Goal: Task Accomplishment & Management: Complete application form

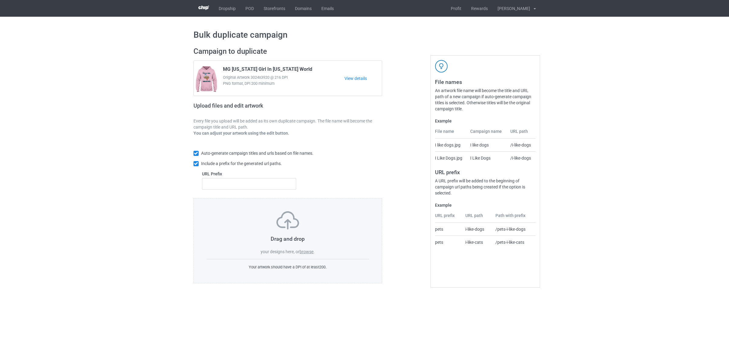
click at [308, 253] on label "browse" at bounding box center [306, 251] width 14 height 5
click at [0, 0] on input "browse" at bounding box center [0, 0] width 0 height 0
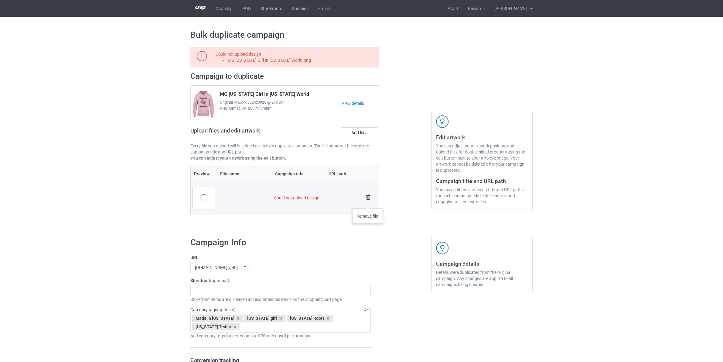
click at [368, 202] on link at bounding box center [368, 198] width 9 height 10
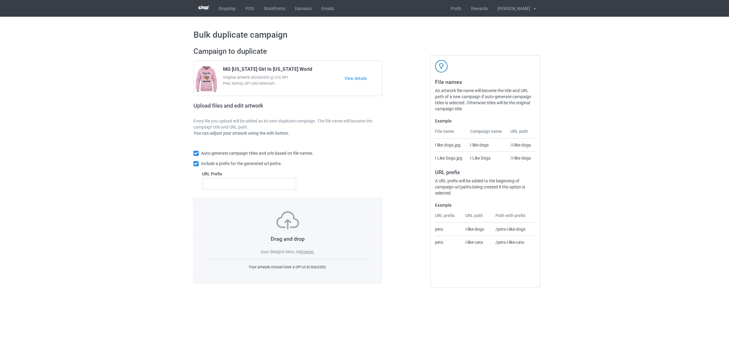
click at [311, 250] on label "browse" at bounding box center [306, 251] width 14 height 5
click at [0, 0] on input "browse" at bounding box center [0, 0] width 0 height 0
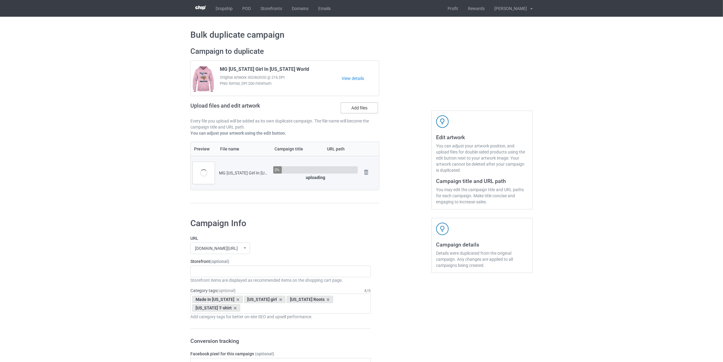
click at [356, 108] on label "Add files" at bounding box center [359, 107] width 37 height 11
click at [0, 0] on input "Add files" at bounding box center [0, 0] width 0 height 0
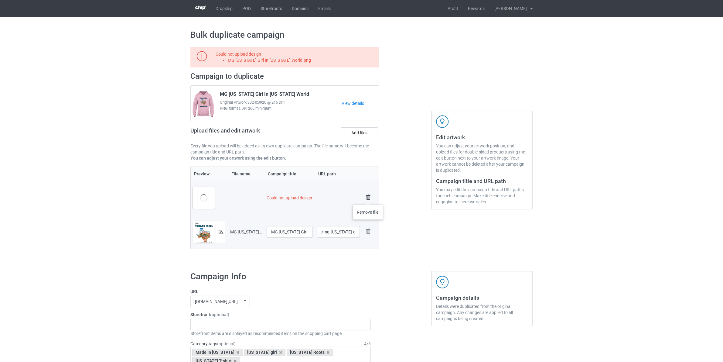
click at [368, 198] on img at bounding box center [368, 197] width 9 height 9
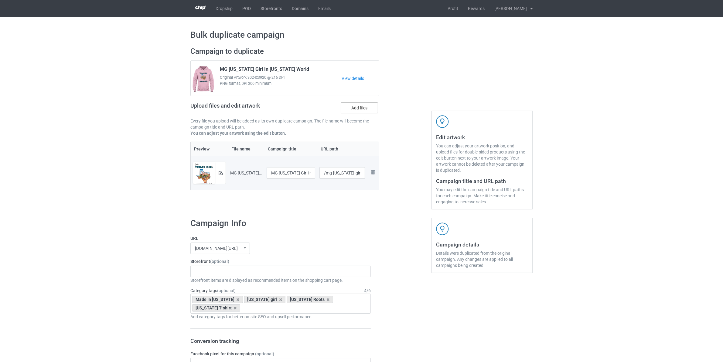
click at [358, 111] on label "Add files" at bounding box center [359, 107] width 37 height 11
click at [0, 0] on input "Add files" at bounding box center [0, 0] width 0 height 0
click at [280, 171] on input "MG Texas Girl In Oklahoma World" at bounding box center [291, 173] width 49 height 12
click at [227, 269] on div "Staten Island Store My Memories Store [GEOGRAPHIC_DATA] Store [GEOGRAPHIC_DATA]…" at bounding box center [280, 271] width 180 height 12
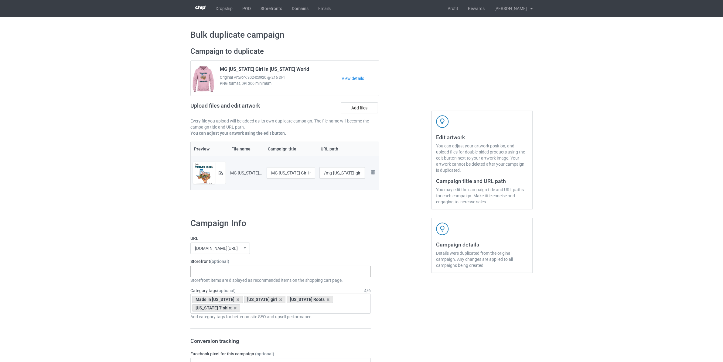
paste input "[US_STATE]"
type input "[US_STATE]"
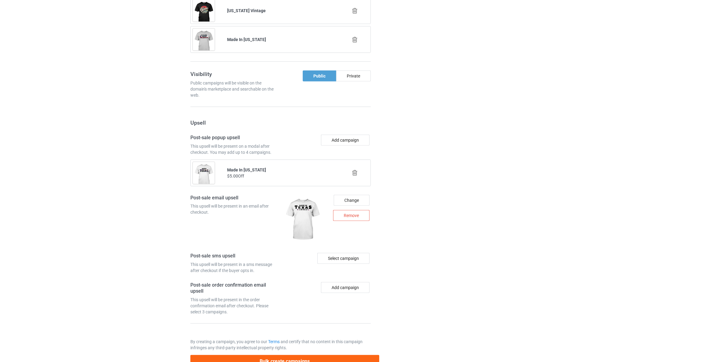
scroll to position [569, 0]
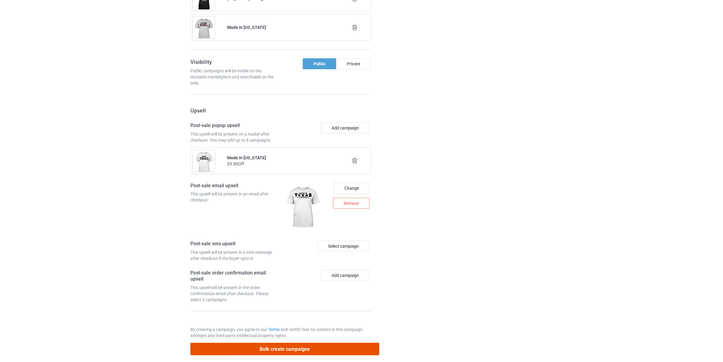
click at [337, 343] on button "Bulk create campaigns" at bounding box center [284, 349] width 189 height 12
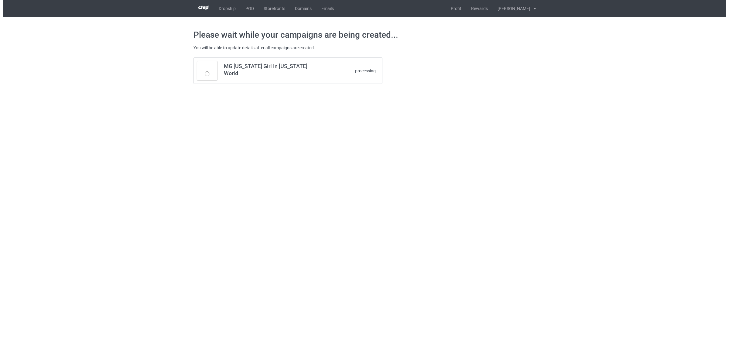
scroll to position [0, 0]
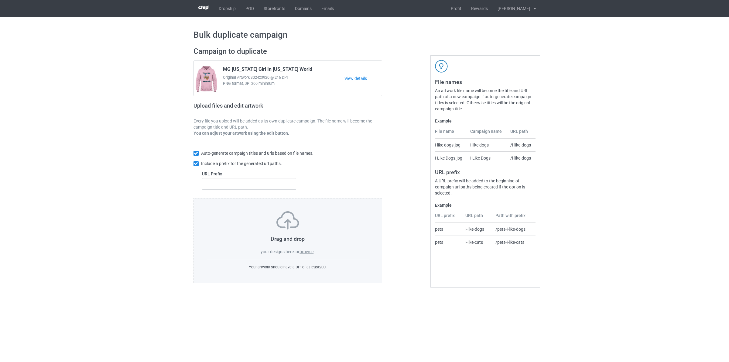
click at [312, 252] on label "browse" at bounding box center [306, 251] width 14 height 5
click at [0, 0] on input "browse" at bounding box center [0, 0] width 0 height 0
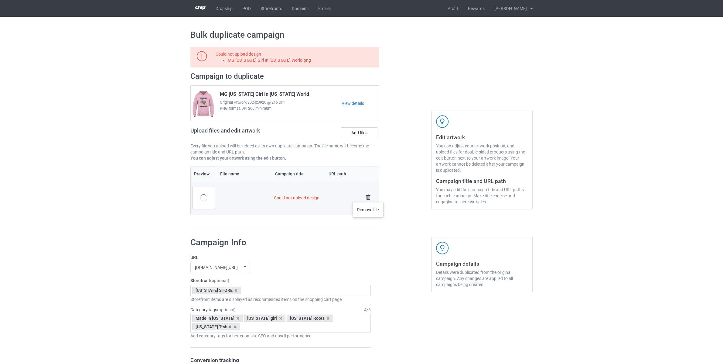
click at [368, 196] on img at bounding box center [368, 197] width 9 height 9
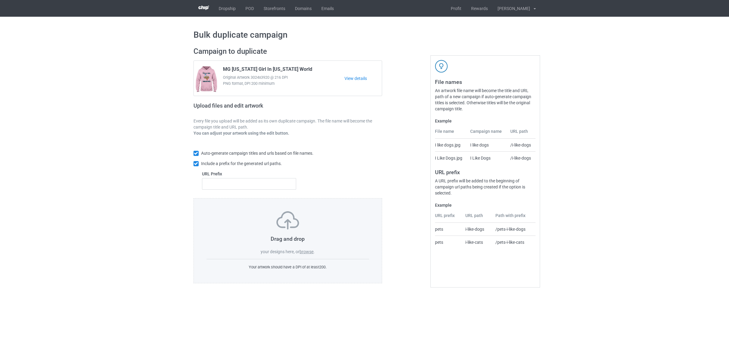
click at [308, 253] on label "browse" at bounding box center [306, 251] width 14 height 5
click at [0, 0] on input "browse" at bounding box center [0, 0] width 0 height 0
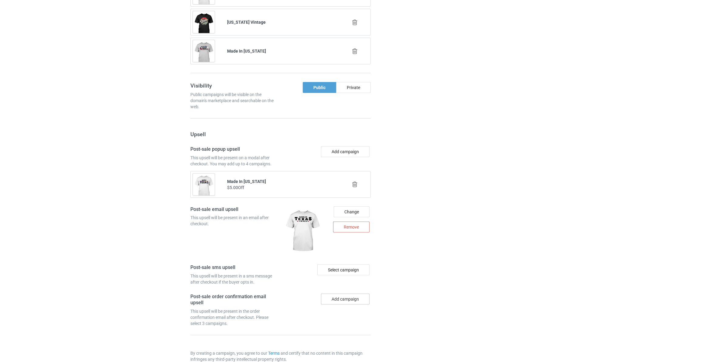
scroll to position [569, 0]
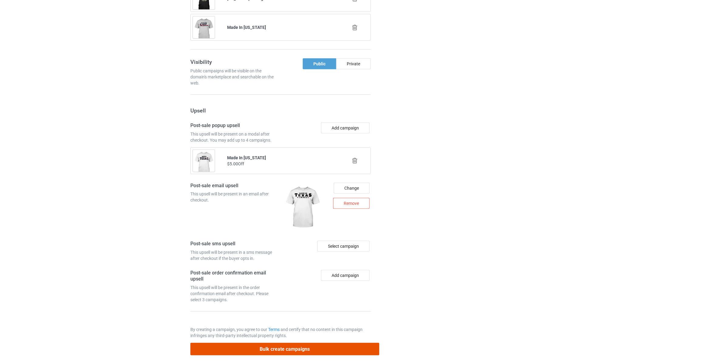
click at [343, 343] on button "Bulk create campaigns" at bounding box center [284, 349] width 189 height 12
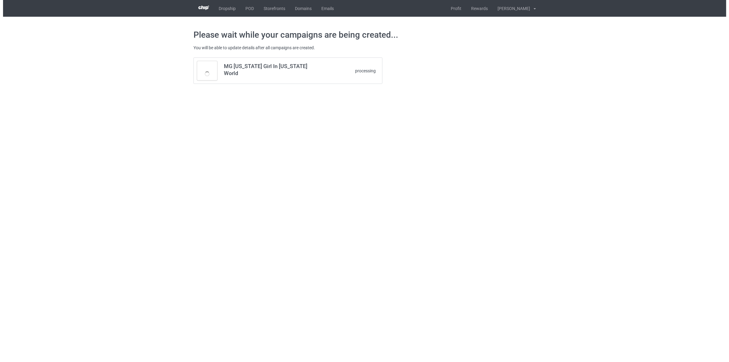
scroll to position [0, 0]
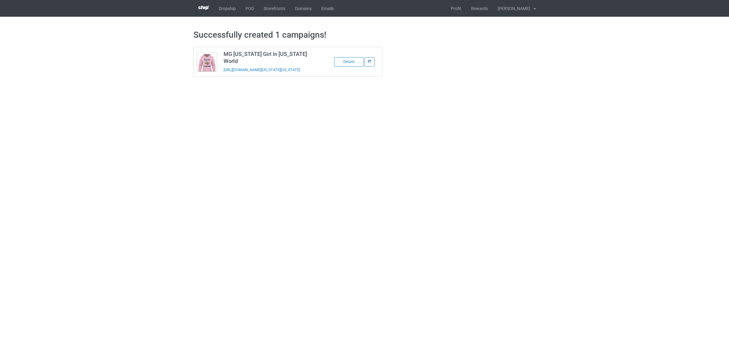
click at [371, 60] on icon at bounding box center [370, 61] width 4 height 3
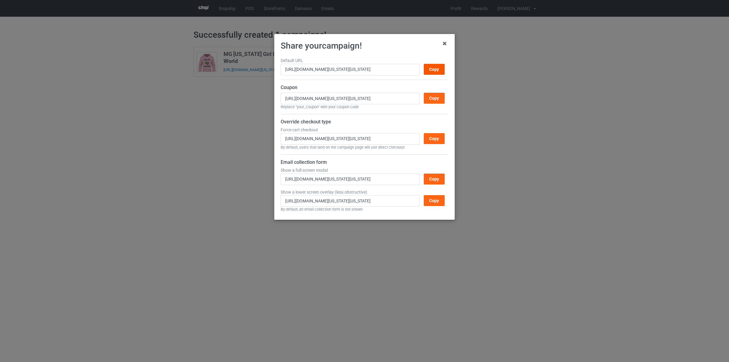
click at [439, 67] on div "Copy" at bounding box center [434, 69] width 21 height 11
click at [444, 43] on icon at bounding box center [445, 44] width 10 height 10
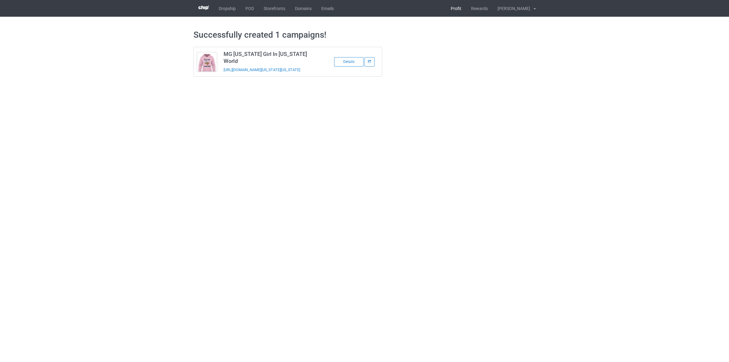
click at [459, 10] on link "Profit" at bounding box center [456, 8] width 20 height 17
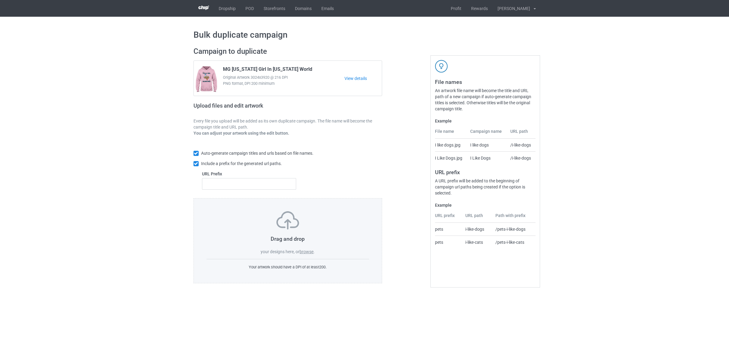
click at [309, 253] on label "browse" at bounding box center [306, 251] width 14 height 5
click at [0, 0] on input "browse" at bounding box center [0, 0] width 0 height 0
click at [311, 251] on label "browse" at bounding box center [306, 251] width 14 height 5
click at [0, 0] on input "browse" at bounding box center [0, 0] width 0 height 0
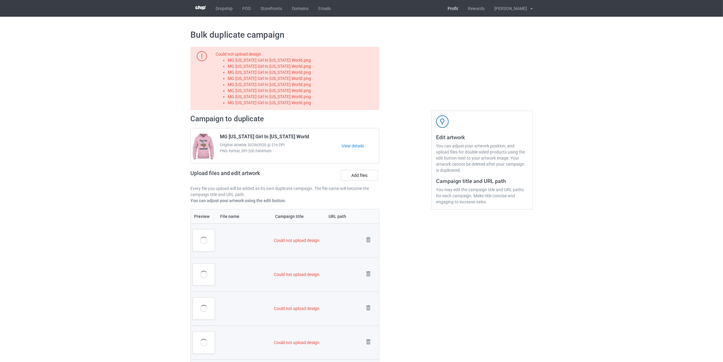
click at [453, 10] on link "Profit" at bounding box center [453, 8] width 20 height 17
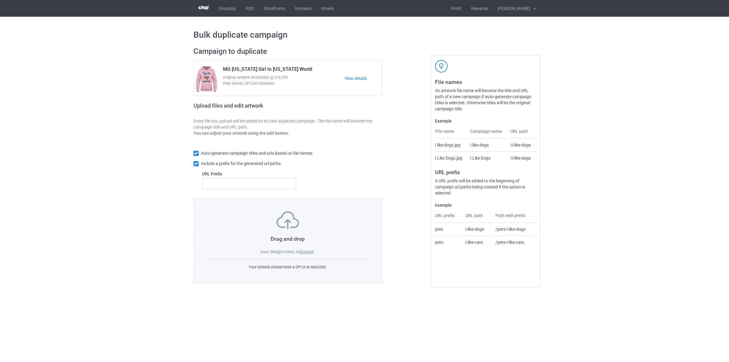
click at [306, 251] on label "browse" at bounding box center [306, 251] width 14 height 5
click at [0, 0] on input "browse" at bounding box center [0, 0] width 0 height 0
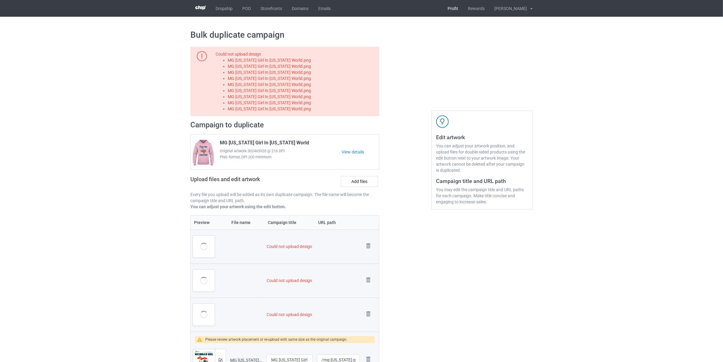
click at [455, 8] on link "Profit" at bounding box center [453, 8] width 20 height 17
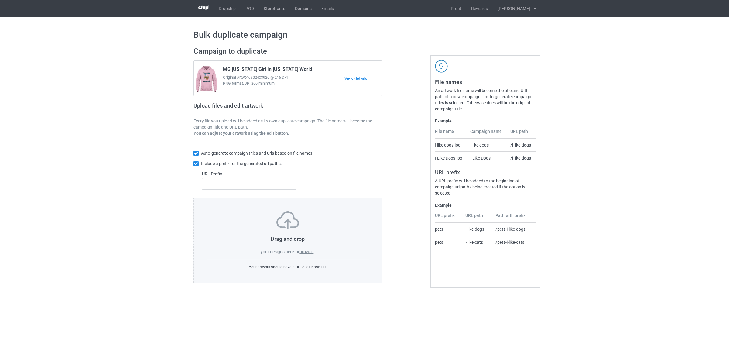
click at [308, 252] on label "browse" at bounding box center [306, 251] width 14 height 5
click at [0, 0] on input "browse" at bounding box center [0, 0] width 0 height 0
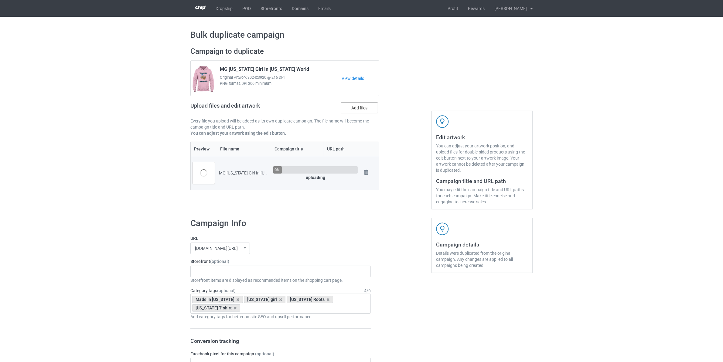
click at [366, 105] on label "Add files" at bounding box center [359, 107] width 37 height 11
click at [0, 0] on input "Add files" at bounding box center [0, 0] width 0 height 0
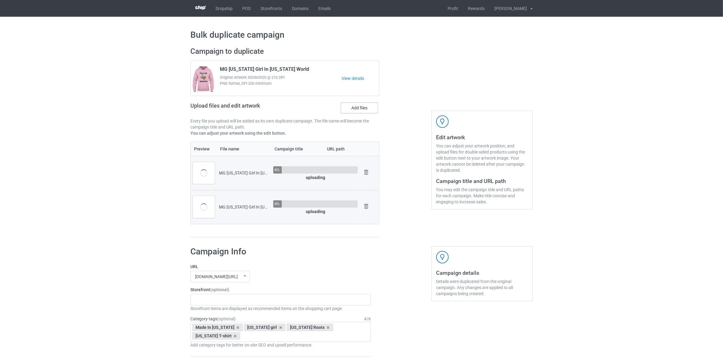
click at [363, 104] on label "Add files" at bounding box center [359, 107] width 37 height 11
click at [0, 0] on input "Add files" at bounding box center [0, 0] width 0 height 0
click at [364, 108] on label "Add files" at bounding box center [359, 107] width 37 height 11
click at [0, 0] on input "Add files" at bounding box center [0, 0] width 0 height 0
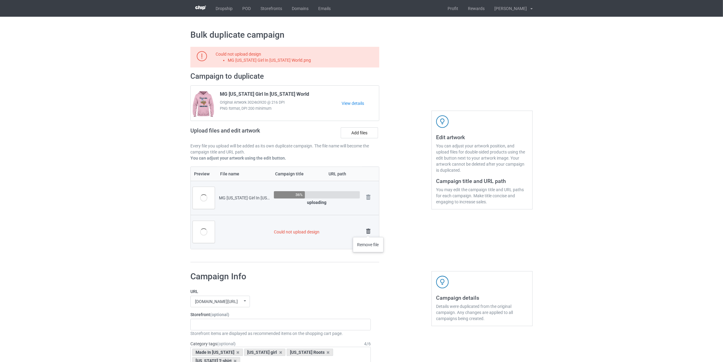
click at [368, 231] on img at bounding box center [368, 231] width 9 height 9
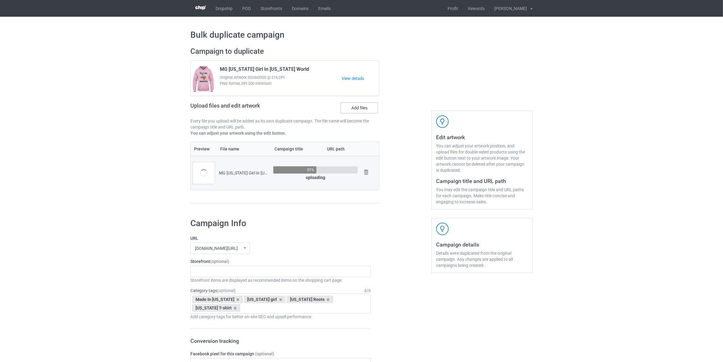
click at [355, 113] on label "Add files" at bounding box center [359, 107] width 37 height 11
click at [0, 0] on input "Add files" at bounding box center [0, 0] width 0 height 0
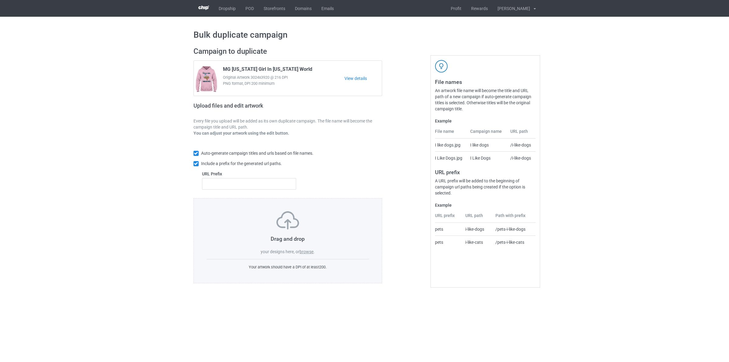
click at [308, 251] on label "browse" at bounding box center [306, 251] width 14 height 5
click at [0, 0] on input "browse" at bounding box center [0, 0] width 0 height 0
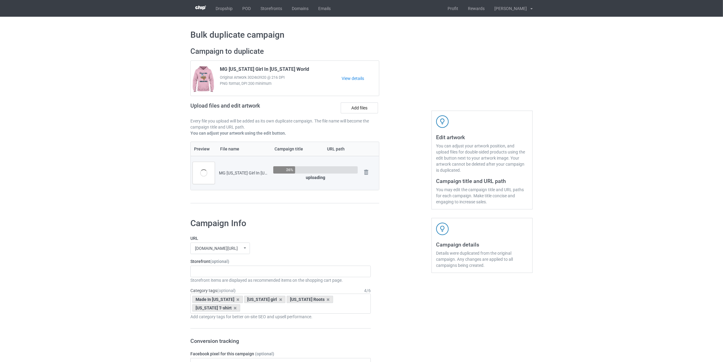
click at [236, 173] on div "MG [US_STATE] Girl In [US_STATE] World.png" at bounding box center [244, 173] width 50 height 6
copy div "[US_STATE]"
click at [225, 275] on div "Staten Island Store My Memories Store [GEOGRAPHIC_DATA] Store [GEOGRAPHIC_DATA]…" at bounding box center [280, 271] width 180 height 12
paste input "[US_STATE]"
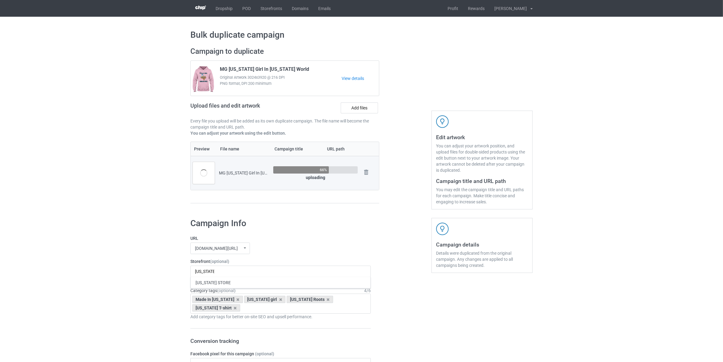
type input "[US_STATE]"
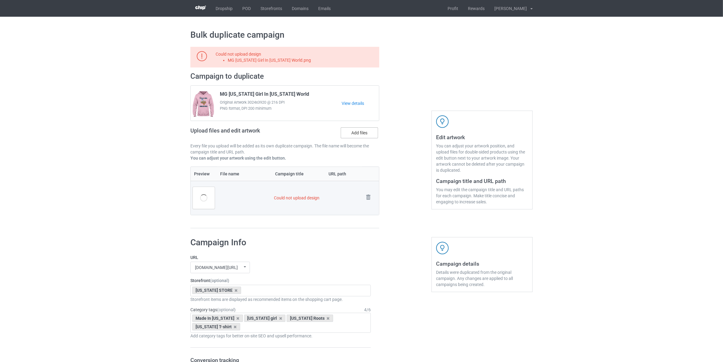
click at [359, 135] on label "Add files" at bounding box center [359, 132] width 37 height 11
click at [0, 0] on input "Add files" at bounding box center [0, 0] width 0 height 0
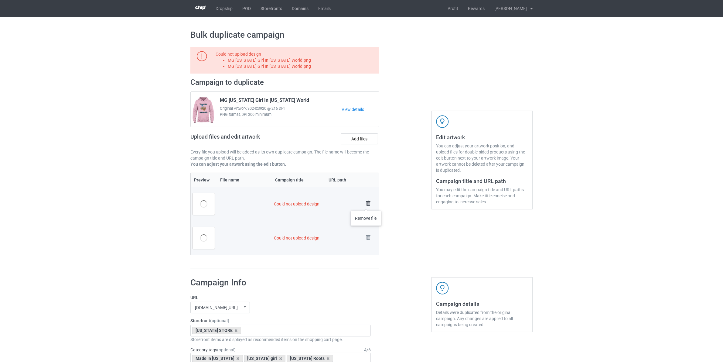
click at [366, 204] on img at bounding box center [368, 203] width 9 height 9
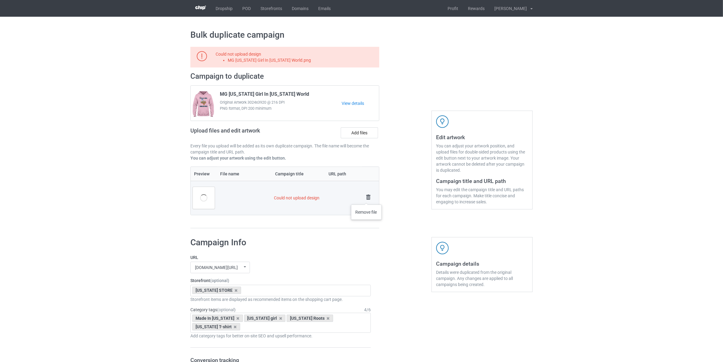
click at [367, 198] on img at bounding box center [368, 197] width 9 height 9
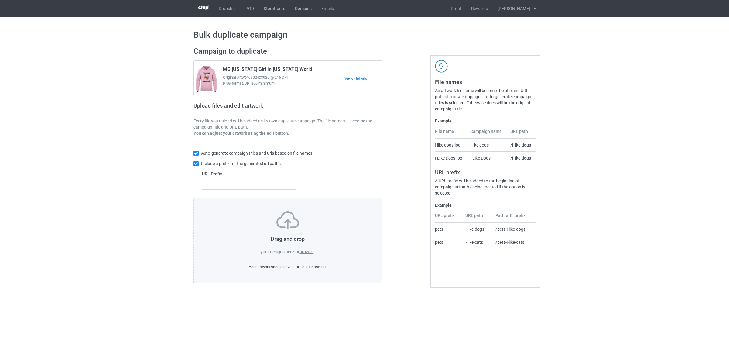
click at [310, 256] on div "Drag and drop your designs here, or browse . Your artwork should have a DPI of …" at bounding box center [287, 240] width 189 height 85
click at [303, 251] on label "browse" at bounding box center [306, 251] width 14 height 5
click at [0, 0] on input "browse" at bounding box center [0, 0] width 0 height 0
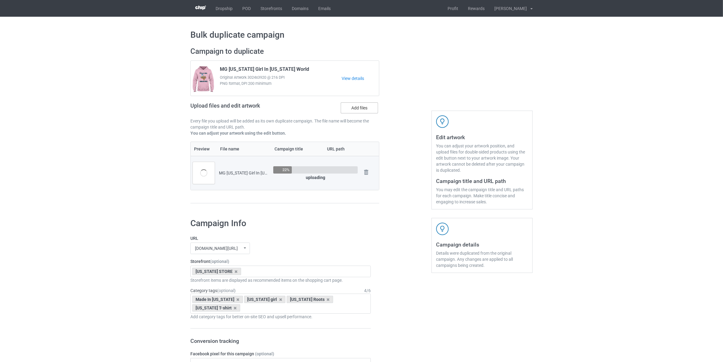
click at [364, 104] on label "Add files" at bounding box center [359, 107] width 37 height 11
click at [0, 0] on input "Add files" at bounding box center [0, 0] width 0 height 0
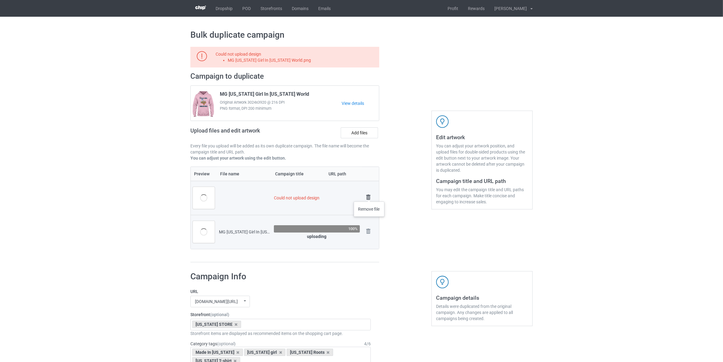
click at [369, 195] on img at bounding box center [368, 197] width 9 height 9
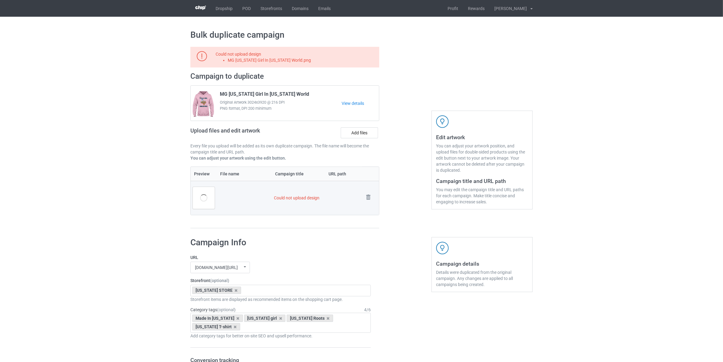
click at [367, 189] on td "Remove file" at bounding box center [370, 198] width 17 height 34
click at [367, 196] on img at bounding box center [368, 197] width 9 height 9
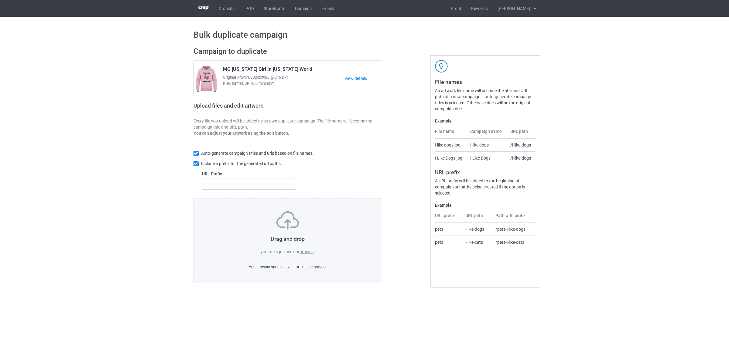
click at [312, 254] on label "browse" at bounding box center [306, 251] width 14 height 5
click at [0, 0] on input "browse" at bounding box center [0, 0] width 0 height 0
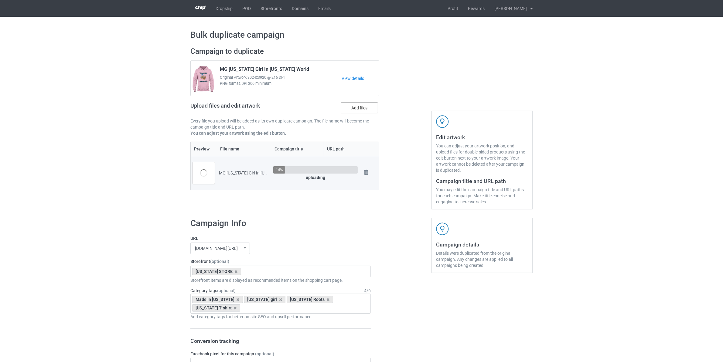
click at [363, 110] on label "Add files" at bounding box center [359, 107] width 37 height 11
click at [0, 0] on input "Add files" at bounding box center [0, 0] width 0 height 0
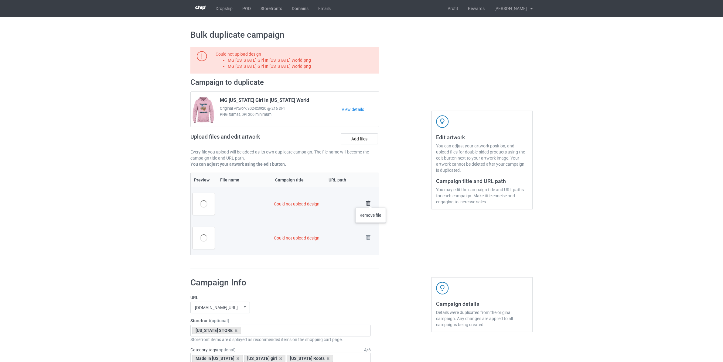
click at [371, 201] on img at bounding box center [368, 203] width 9 height 9
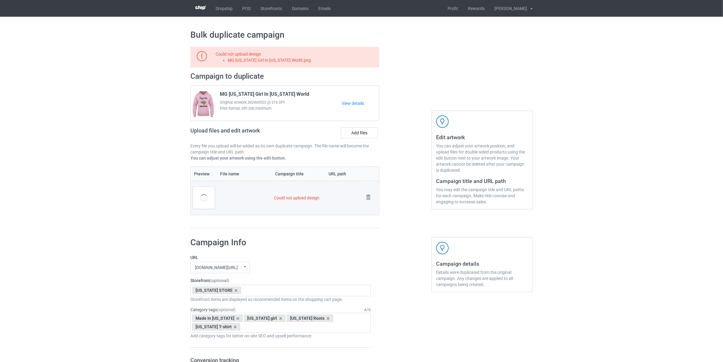
click at [0, 0] on img at bounding box center [0, 0] width 0 height 0
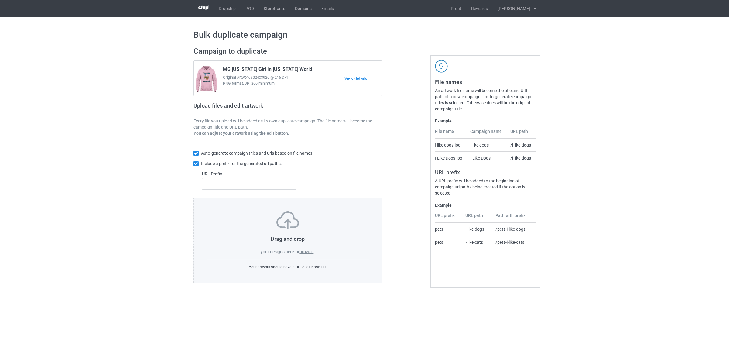
click at [305, 253] on label "browse" at bounding box center [306, 251] width 14 height 5
click at [0, 0] on input "browse" at bounding box center [0, 0] width 0 height 0
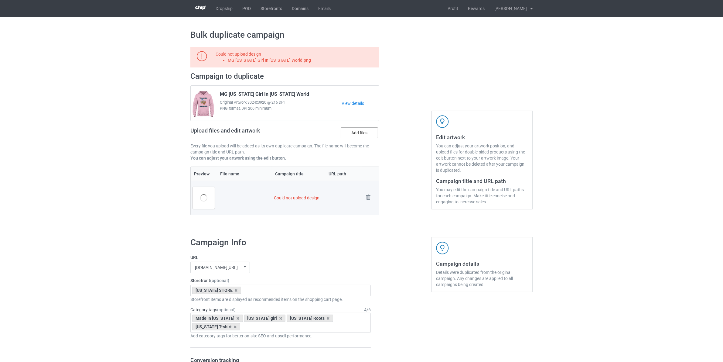
click at [363, 134] on label "Add files" at bounding box center [359, 132] width 37 height 11
click at [0, 0] on input "Add files" at bounding box center [0, 0] width 0 height 0
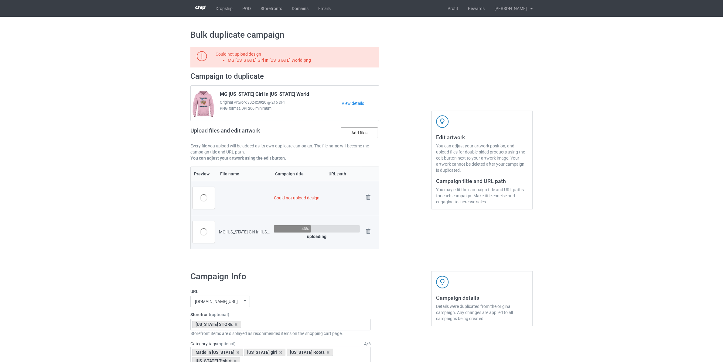
click at [361, 134] on label "Add files" at bounding box center [359, 132] width 37 height 11
click at [0, 0] on input "Add files" at bounding box center [0, 0] width 0 height 0
click at [367, 196] on img at bounding box center [368, 197] width 9 height 9
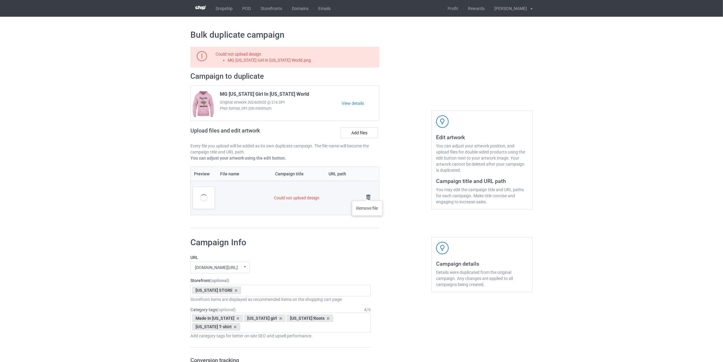
click at [368, 194] on img at bounding box center [368, 197] width 9 height 9
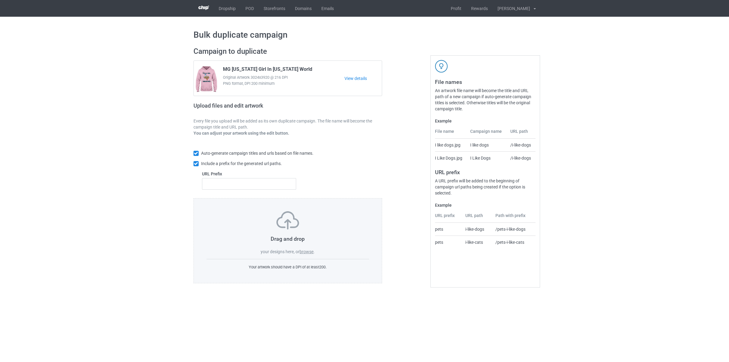
click at [308, 251] on label "browse" at bounding box center [306, 251] width 14 height 5
click at [0, 0] on input "browse" at bounding box center [0, 0] width 0 height 0
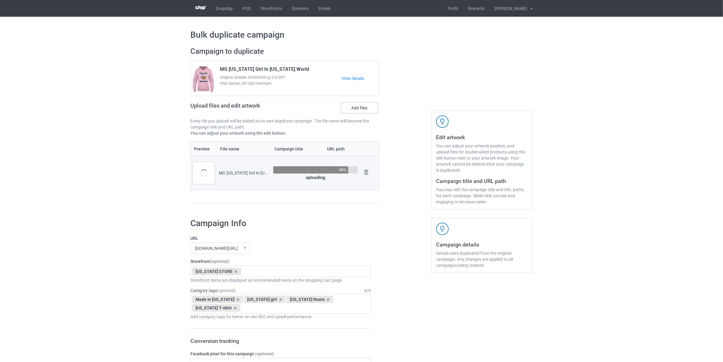
click at [365, 106] on label "Add files" at bounding box center [359, 107] width 37 height 11
click at [0, 0] on input "Add files" at bounding box center [0, 0] width 0 height 0
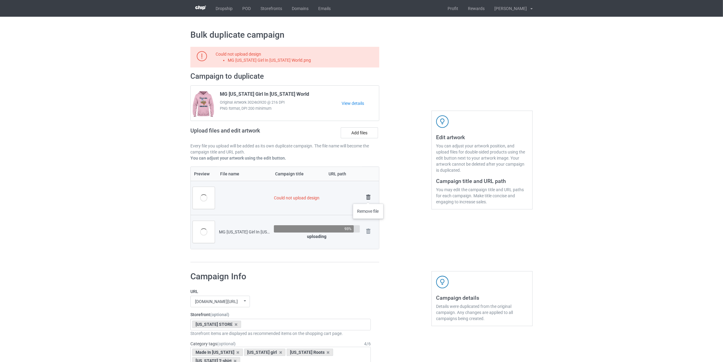
click at [368, 197] on img at bounding box center [368, 197] width 9 height 9
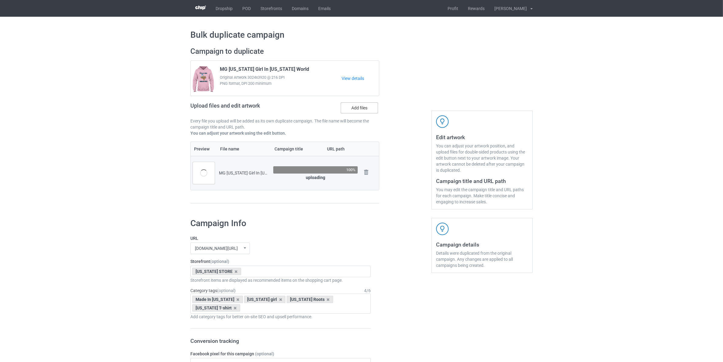
click at [360, 108] on label "Add files" at bounding box center [359, 107] width 37 height 11
click at [0, 0] on input "Add files" at bounding box center [0, 0] width 0 height 0
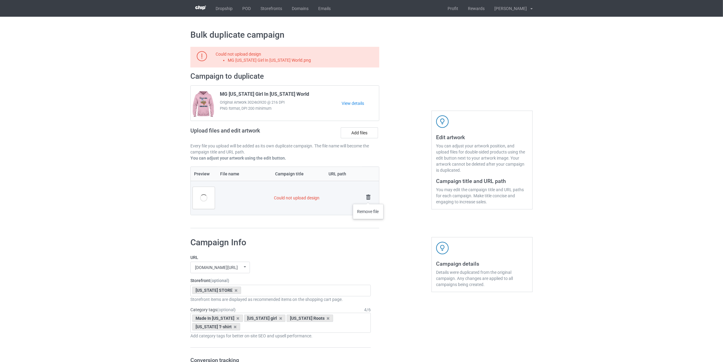
click at [368, 198] on img at bounding box center [368, 197] width 9 height 9
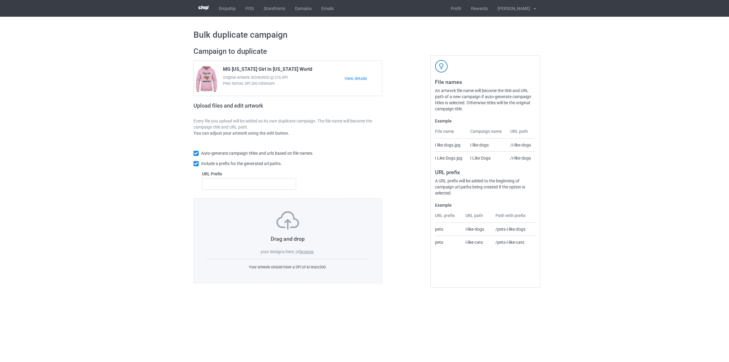
click at [308, 252] on label "browse" at bounding box center [306, 251] width 14 height 5
click at [0, 0] on input "browse" at bounding box center [0, 0] width 0 height 0
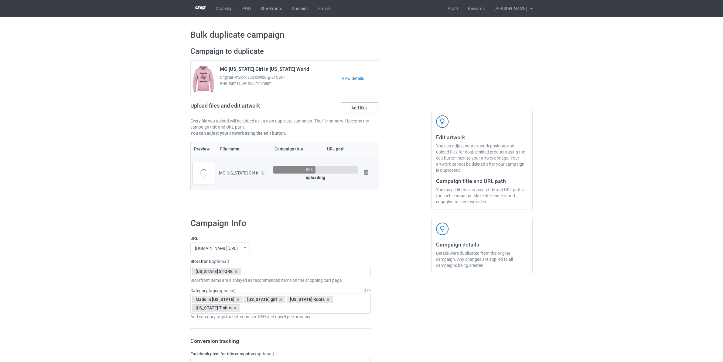
click at [352, 106] on label "Add files" at bounding box center [359, 107] width 37 height 11
click at [0, 0] on input "Add files" at bounding box center [0, 0] width 0 height 0
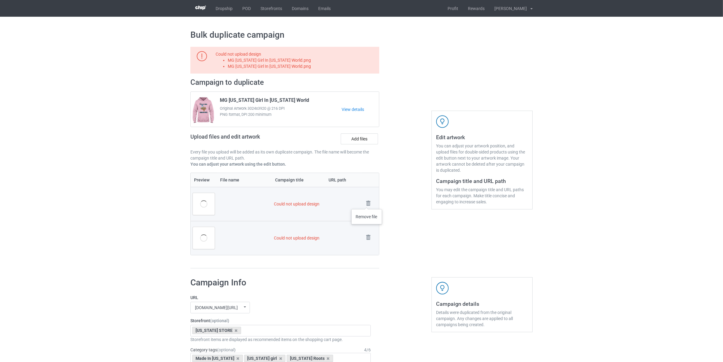
click at [0, 0] on img at bounding box center [0, 0] width 0 height 0
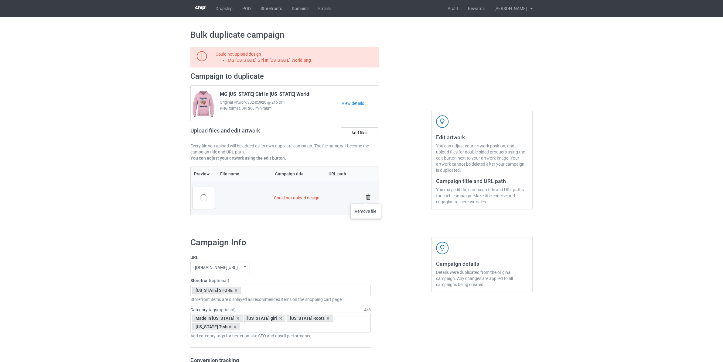
click at [366, 198] on img at bounding box center [368, 197] width 9 height 9
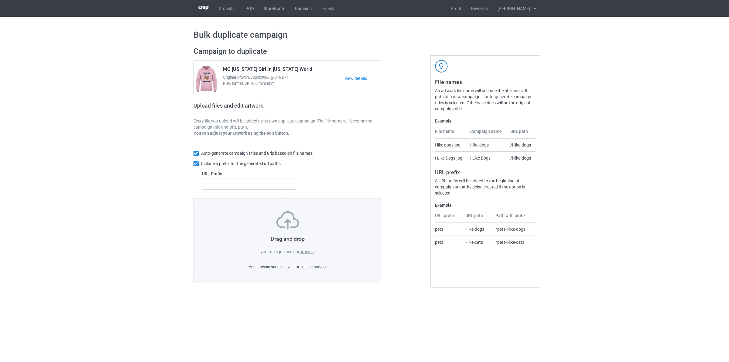
click at [304, 251] on label "browse" at bounding box center [306, 251] width 14 height 5
click at [0, 0] on input "browse" at bounding box center [0, 0] width 0 height 0
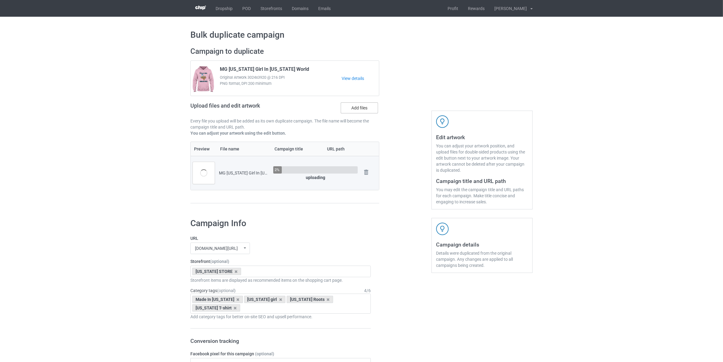
click at [348, 108] on label "Add files" at bounding box center [359, 107] width 37 height 11
click at [0, 0] on input "Add files" at bounding box center [0, 0] width 0 height 0
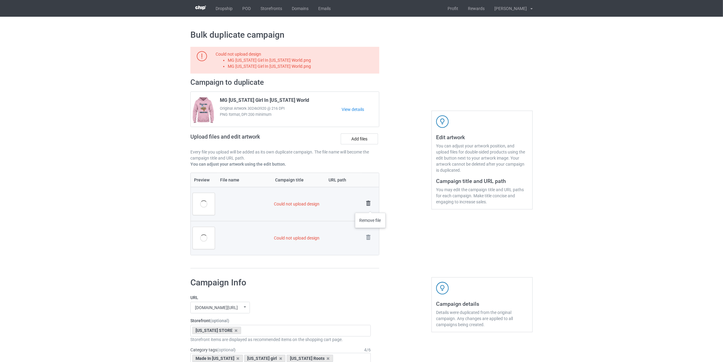
click at [371, 206] on img at bounding box center [368, 203] width 9 height 9
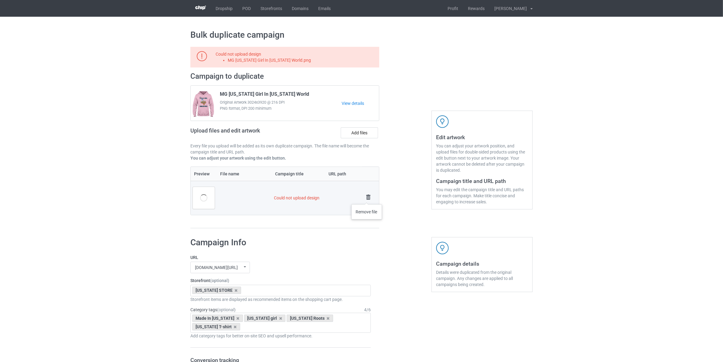
click at [367, 197] on img at bounding box center [368, 197] width 9 height 9
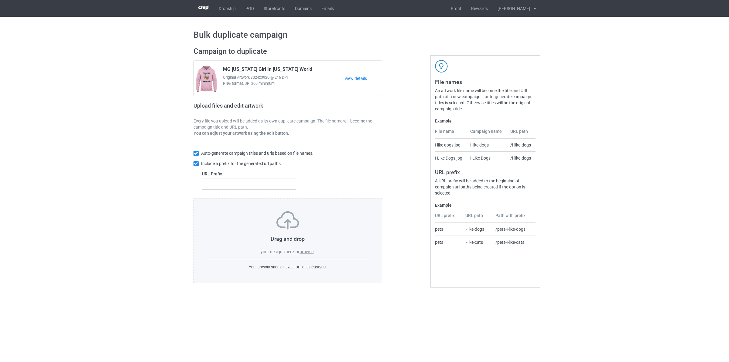
click at [304, 252] on label "browse" at bounding box center [306, 251] width 14 height 5
click at [0, 0] on input "browse" at bounding box center [0, 0] width 0 height 0
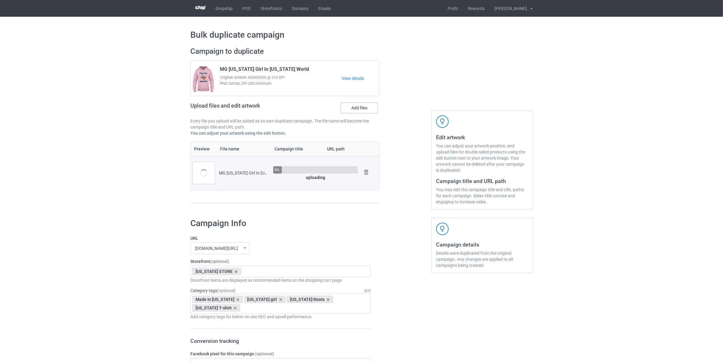
click at [354, 106] on label "Add files" at bounding box center [359, 107] width 37 height 11
click at [0, 0] on input "Add files" at bounding box center [0, 0] width 0 height 0
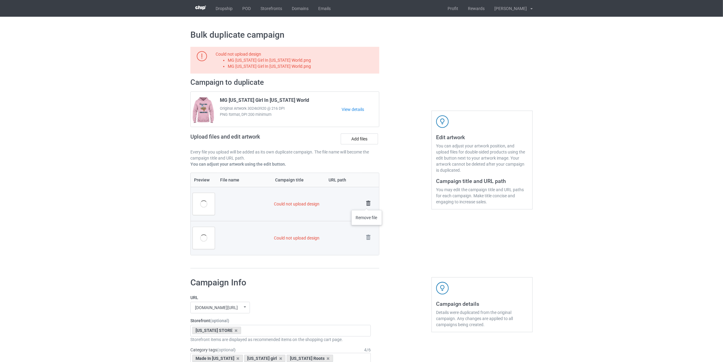
click at [367, 204] on img at bounding box center [368, 203] width 9 height 9
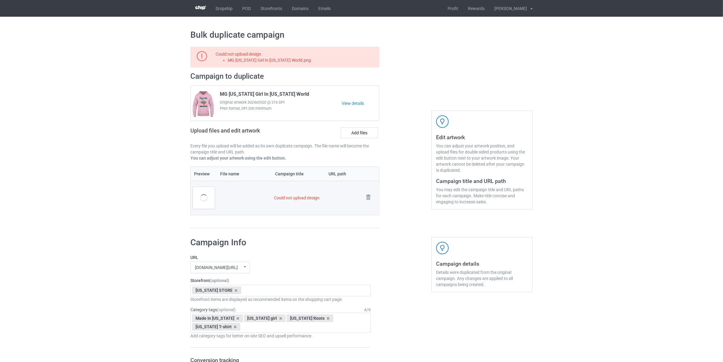
click at [367, 204] on td "Remove file" at bounding box center [370, 198] width 17 height 34
click at [371, 200] on img at bounding box center [368, 197] width 9 height 9
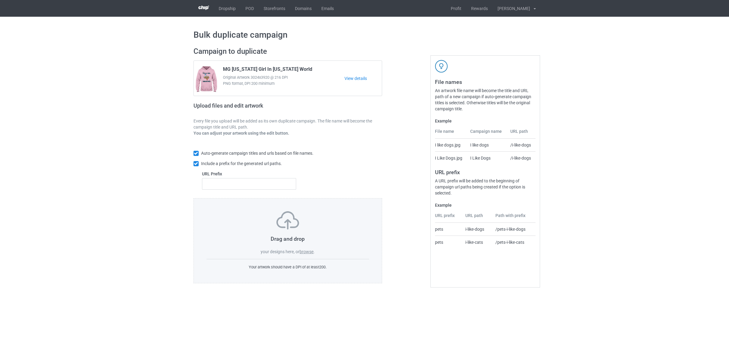
click at [304, 251] on label "browse" at bounding box center [306, 251] width 14 height 5
click at [0, 0] on input "browse" at bounding box center [0, 0] width 0 height 0
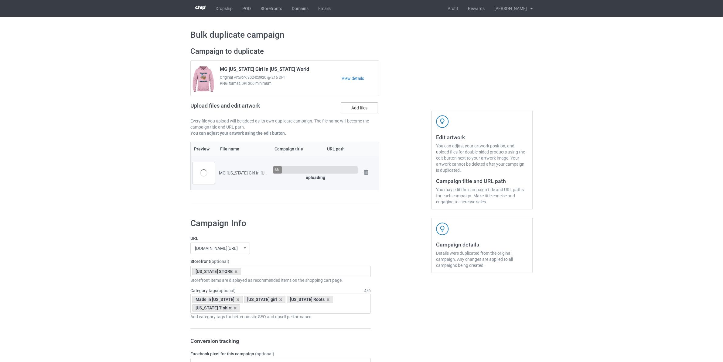
click at [363, 107] on label "Add files" at bounding box center [359, 107] width 37 height 11
click at [0, 0] on input "Add files" at bounding box center [0, 0] width 0 height 0
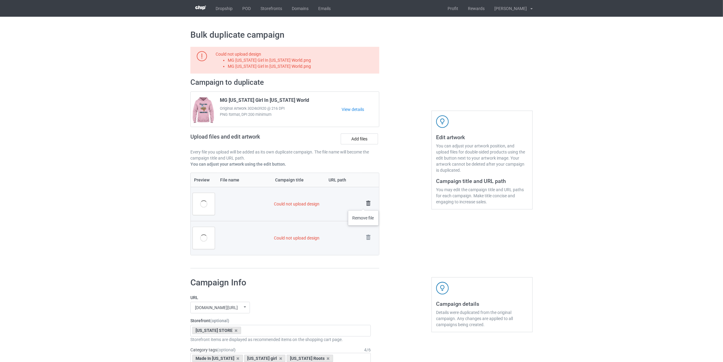
click at [364, 204] on img at bounding box center [368, 203] width 9 height 9
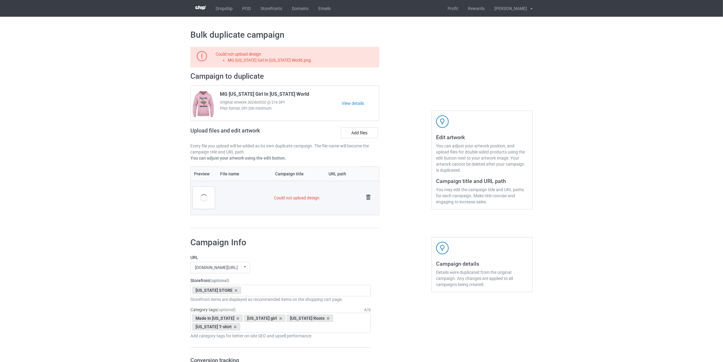
click at [368, 203] on link at bounding box center [368, 198] width 9 height 10
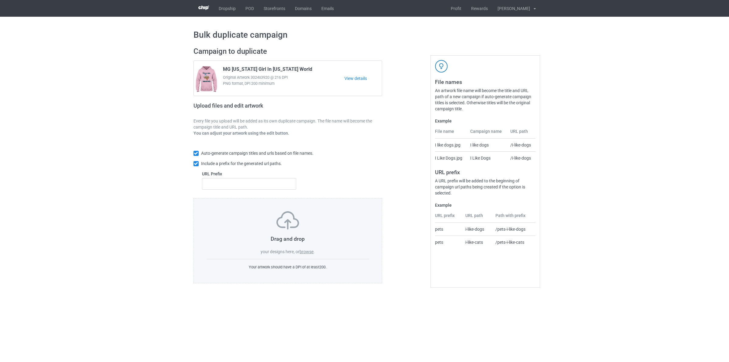
click at [306, 251] on label "browse" at bounding box center [306, 251] width 14 height 5
click at [0, 0] on input "browse" at bounding box center [0, 0] width 0 height 0
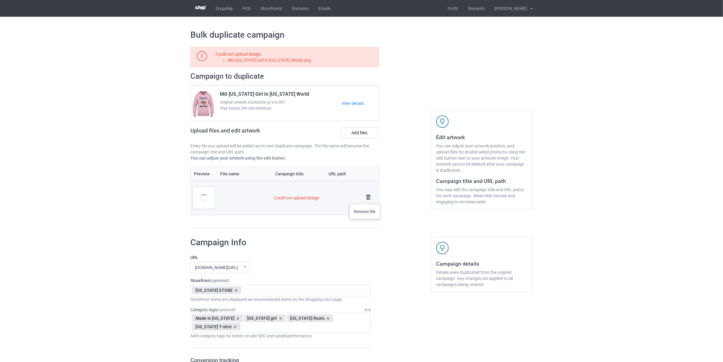
click at [365, 198] on img at bounding box center [368, 197] width 9 height 9
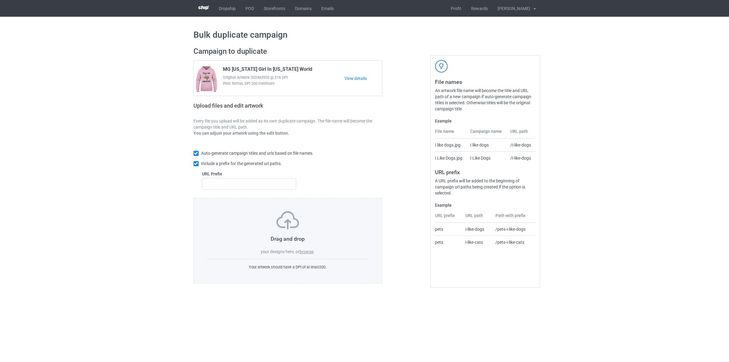
click at [305, 251] on label "browse" at bounding box center [306, 251] width 14 height 5
click at [0, 0] on input "browse" at bounding box center [0, 0] width 0 height 0
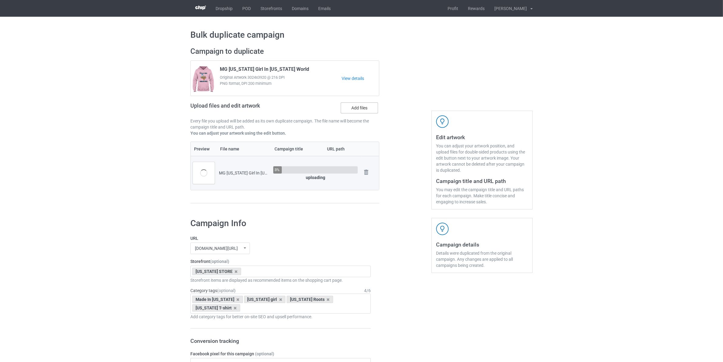
click at [356, 106] on label "Add files" at bounding box center [359, 107] width 37 height 11
click at [0, 0] on input "Add files" at bounding box center [0, 0] width 0 height 0
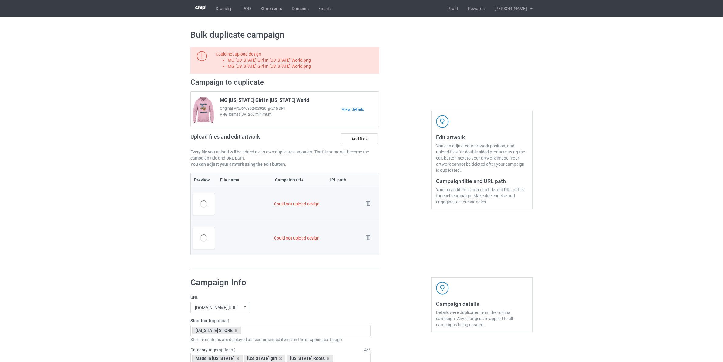
click at [367, 198] on td "Remove file" at bounding box center [370, 204] width 17 height 34
click at [368, 204] on img at bounding box center [368, 203] width 9 height 9
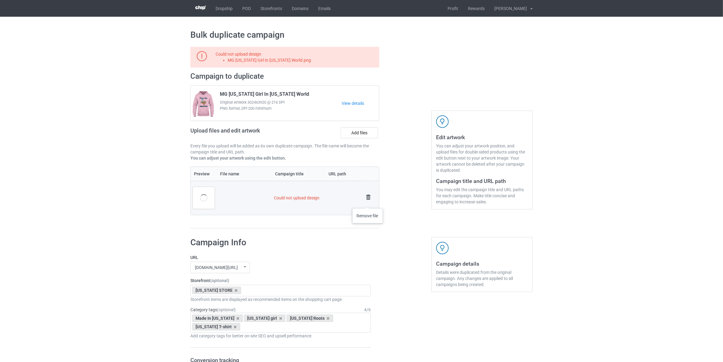
click at [368, 200] on img at bounding box center [368, 197] width 9 height 9
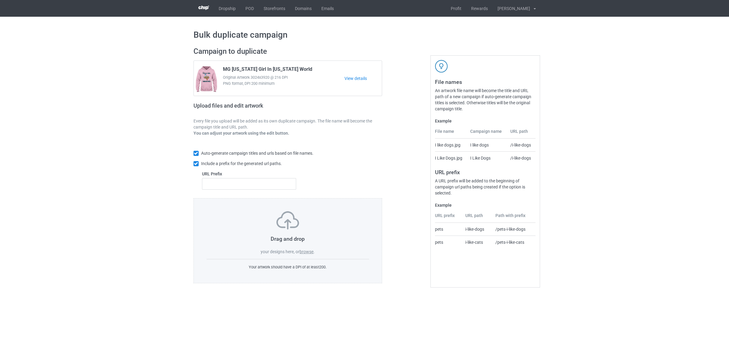
click at [306, 251] on label "browse" at bounding box center [306, 251] width 14 height 5
click at [0, 0] on input "browse" at bounding box center [0, 0] width 0 height 0
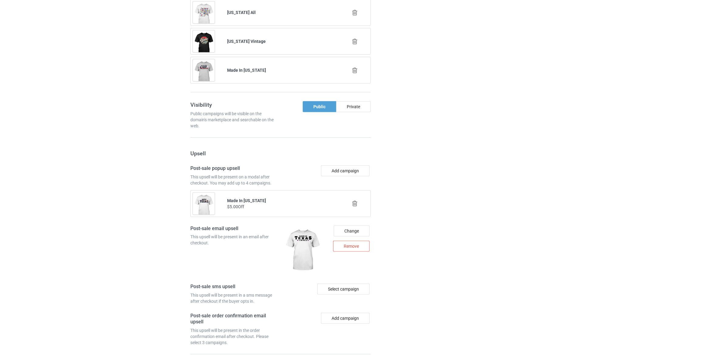
scroll to position [569, 0]
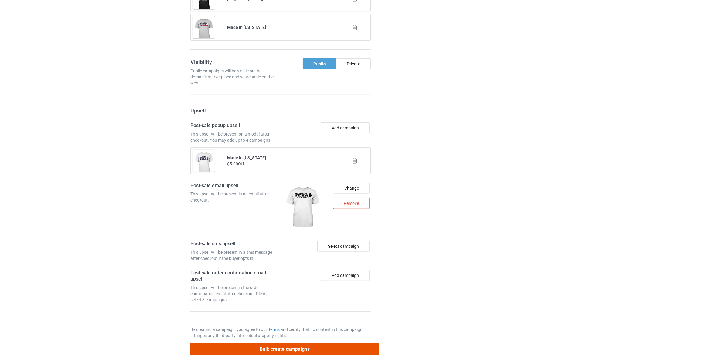
click at [278, 344] on button "Bulk create campaigns" at bounding box center [284, 349] width 189 height 12
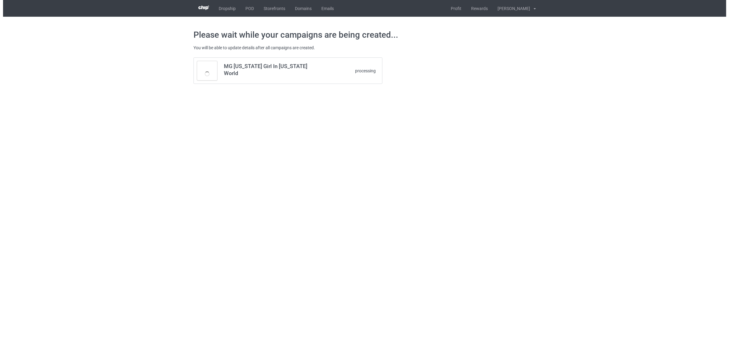
scroll to position [0, 0]
